Goal: Entertainment & Leisure: Consume media (video, audio)

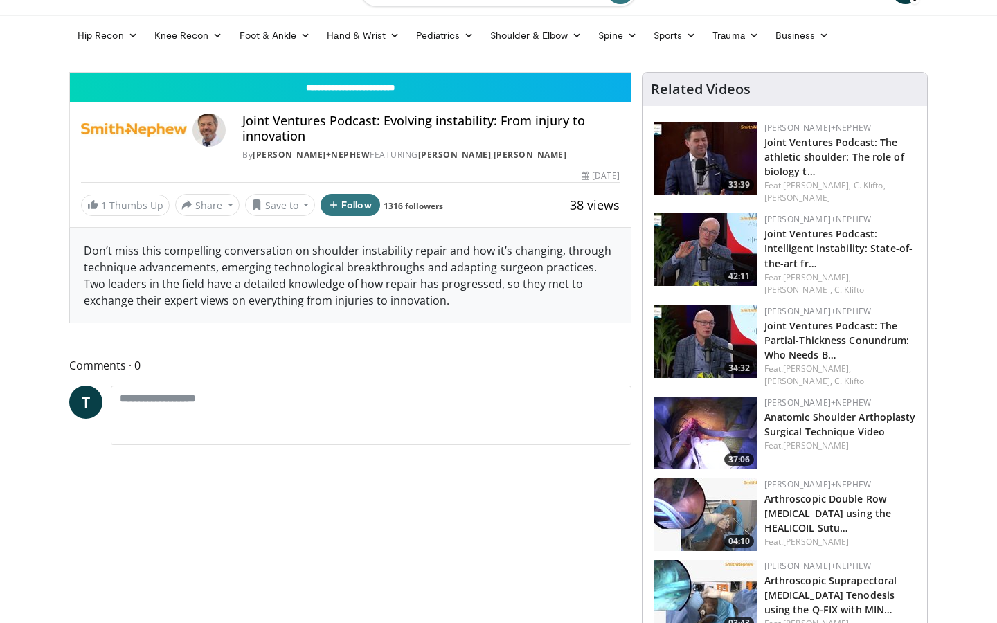
click at [370, 92] on icon "Video Player" at bounding box center [350, 72] width 39 height 39
click at [482, 73] on div "30 seconds Tap to unmute" at bounding box center [350, 73] width 561 height 0
click at [631, 73] on div "30 seconds Tap to unmute" at bounding box center [350, 73] width 561 height 0
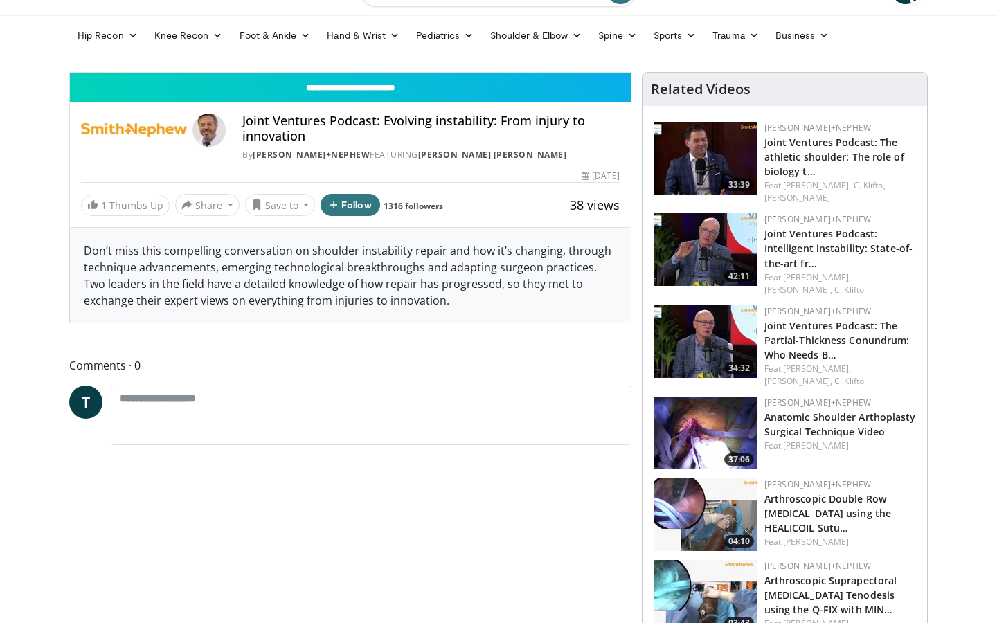
click at [631, 73] on div "10 seconds Tap to unmute" at bounding box center [350, 73] width 561 height 0
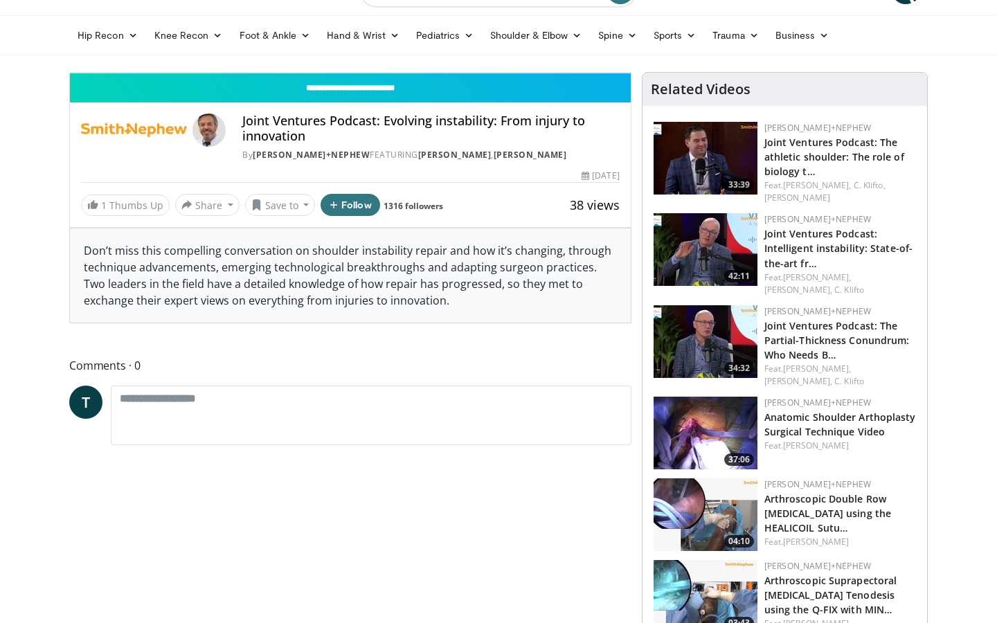
click at [631, 73] on div "10 seconds Tap to unmute" at bounding box center [350, 73] width 561 height 0
click at [584, 73] on div "10 seconds Tap to unmute" at bounding box center [350, 73] width 561 height 0
click at [631, 73] on span "Video Player" at bounding box center [617, 59] width 28 height 28
